Goal: Browse casually: Explore the website without a specific task or goal

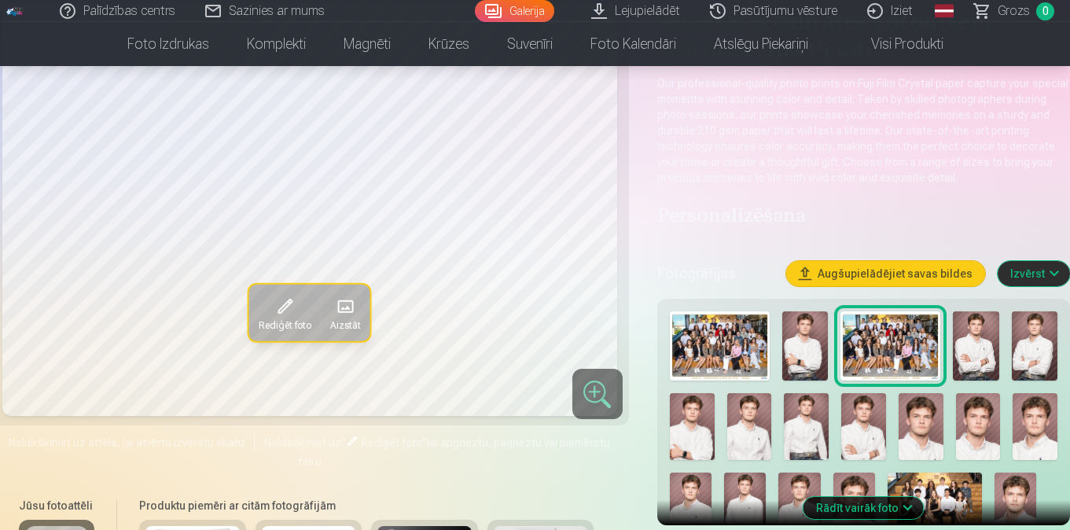
scroll to position [160, 0]
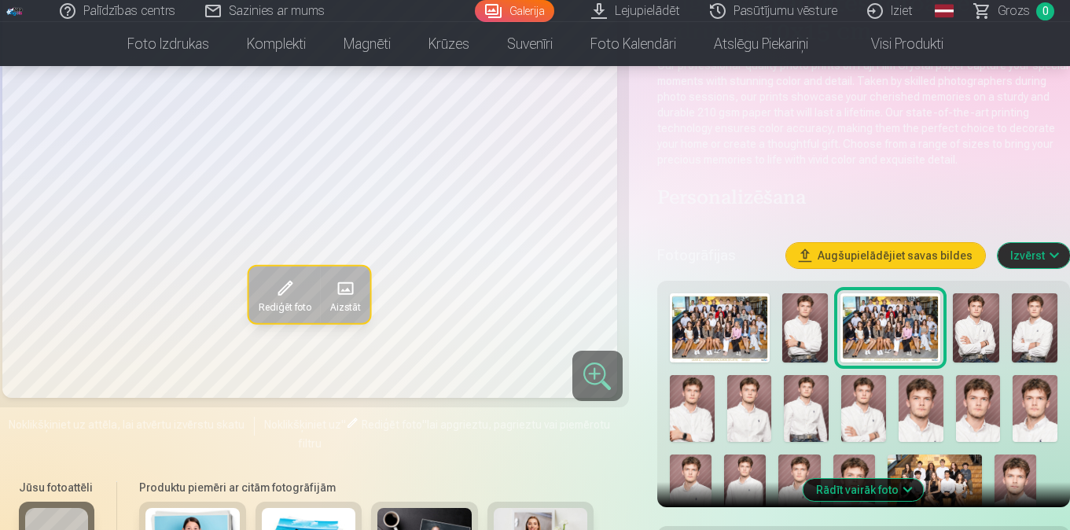
click at [800, 333] on img at bounding box center [805, 327] width 46 height 69
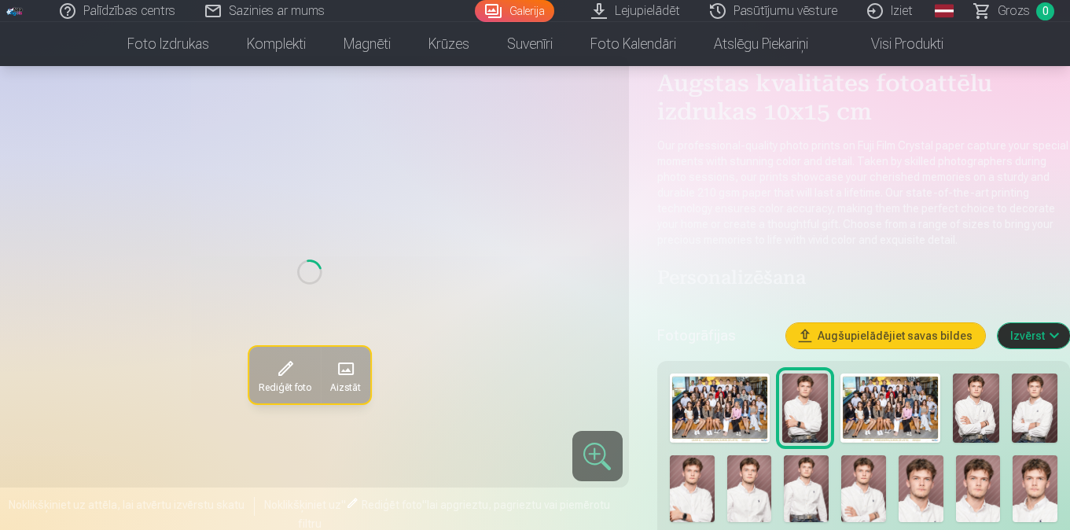
scroll to position [79, 0]
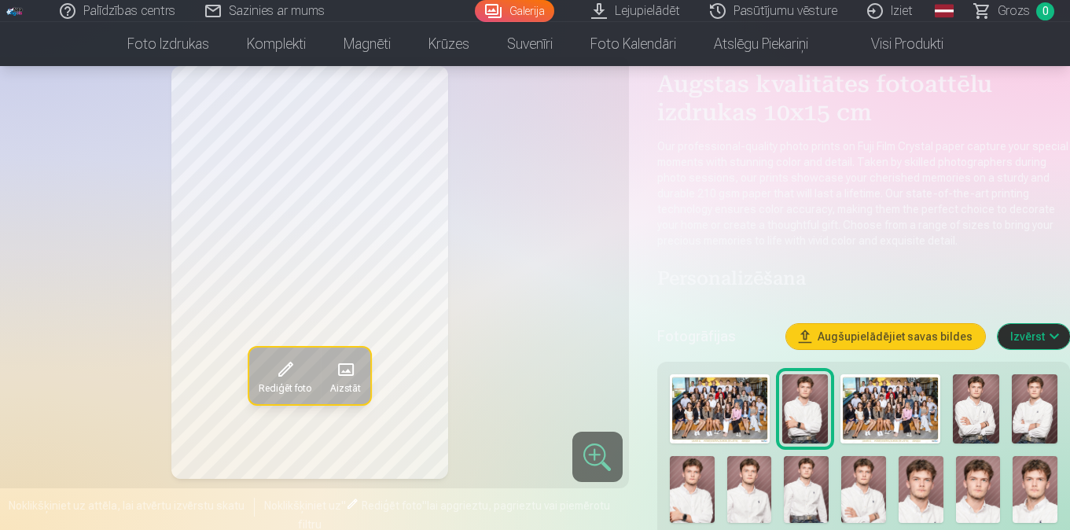
click at [977, 421] on img at bounding box center [976, 408] width 46 height 69
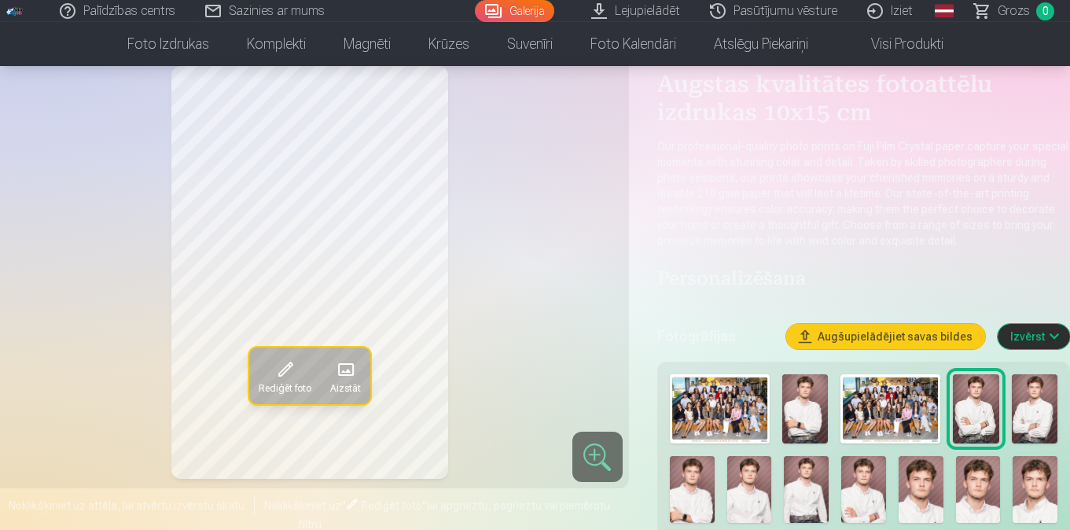
click at [1039, 401] on img at bounding box center [1035, 408] width 46 height 69
click at [959, 394] on img at bounding box center [976, 408] width 46 height 69
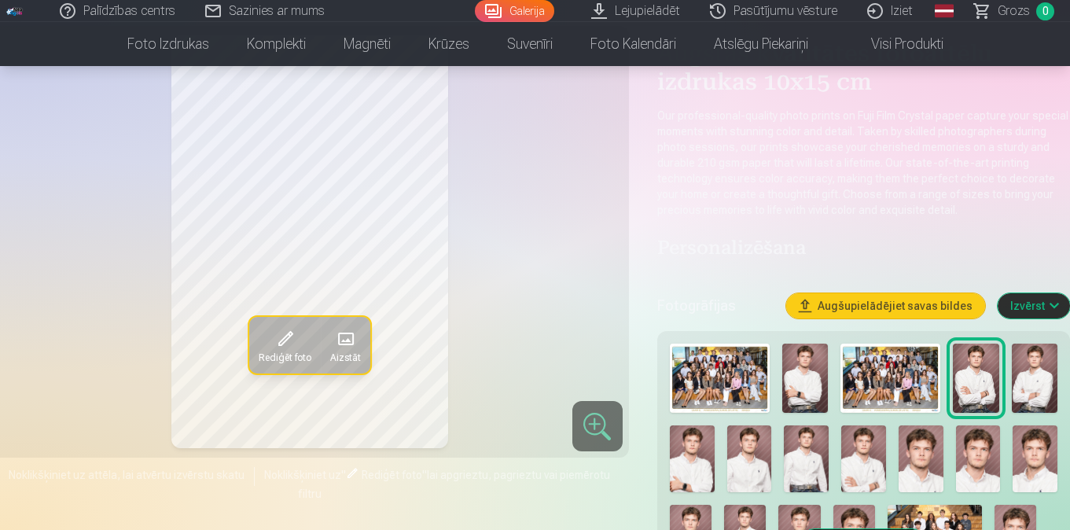
click at [802, 458] on img at bounding box center [806, 458] width 45 height 67
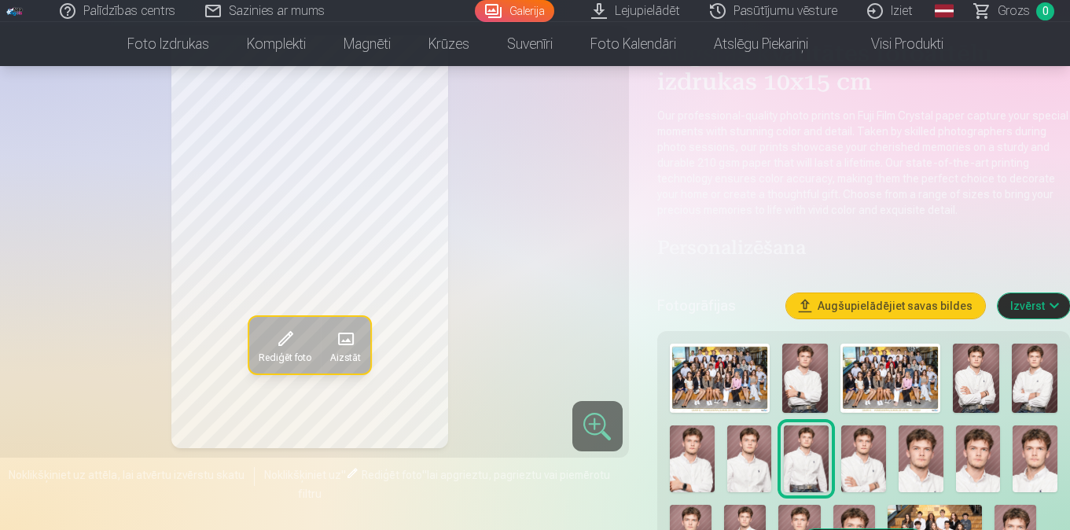
click at [943, 458] on div at bounding box center [864, 455] width 400 height 237
click at [973, 449] on img at bounding box center [978, 458] width 45 height 67
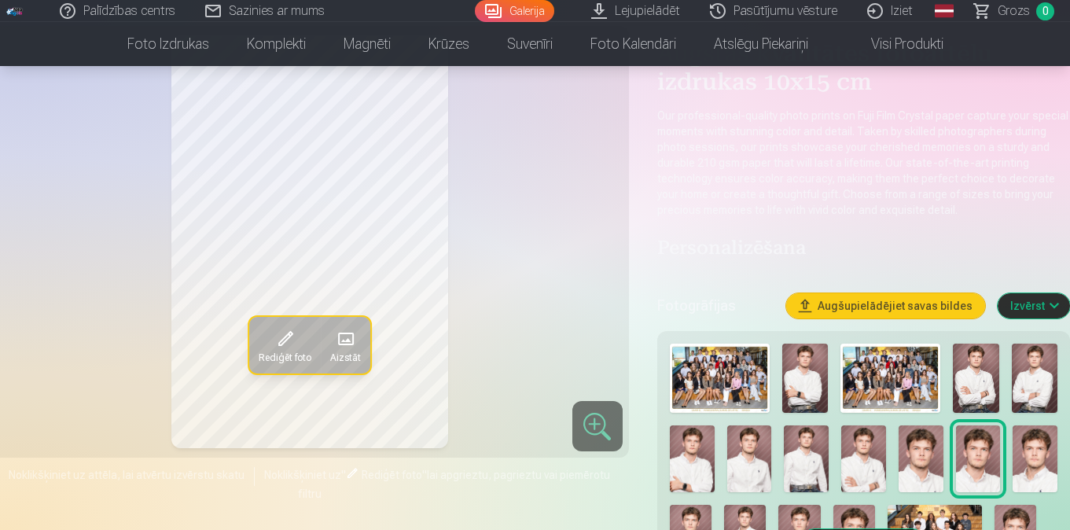
click at [1024, 447] on img at bounding box center [1035, 458] width 45 height 67
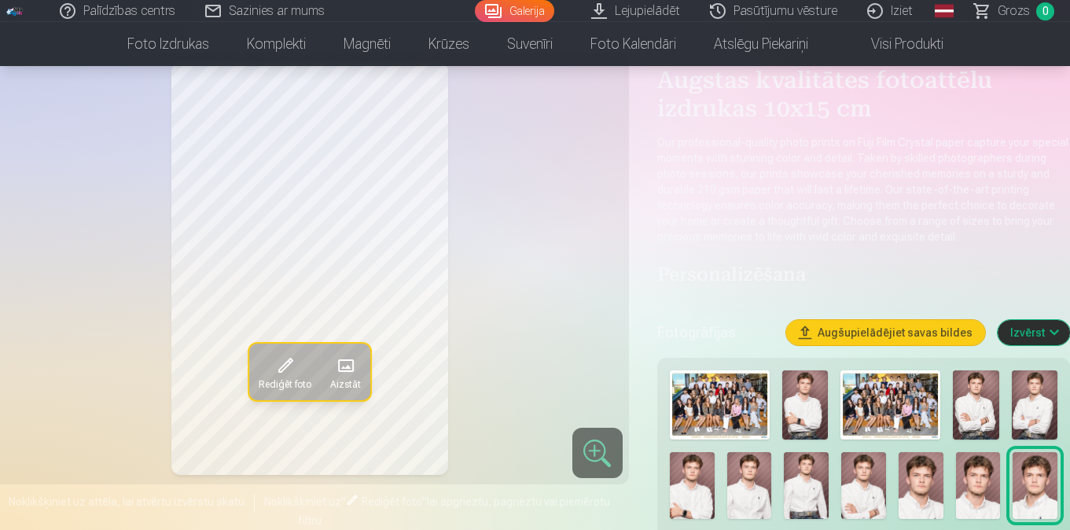
scroll to position [68, 0]
